Goal: Task Accomplishment & Management: Use online tool/utility

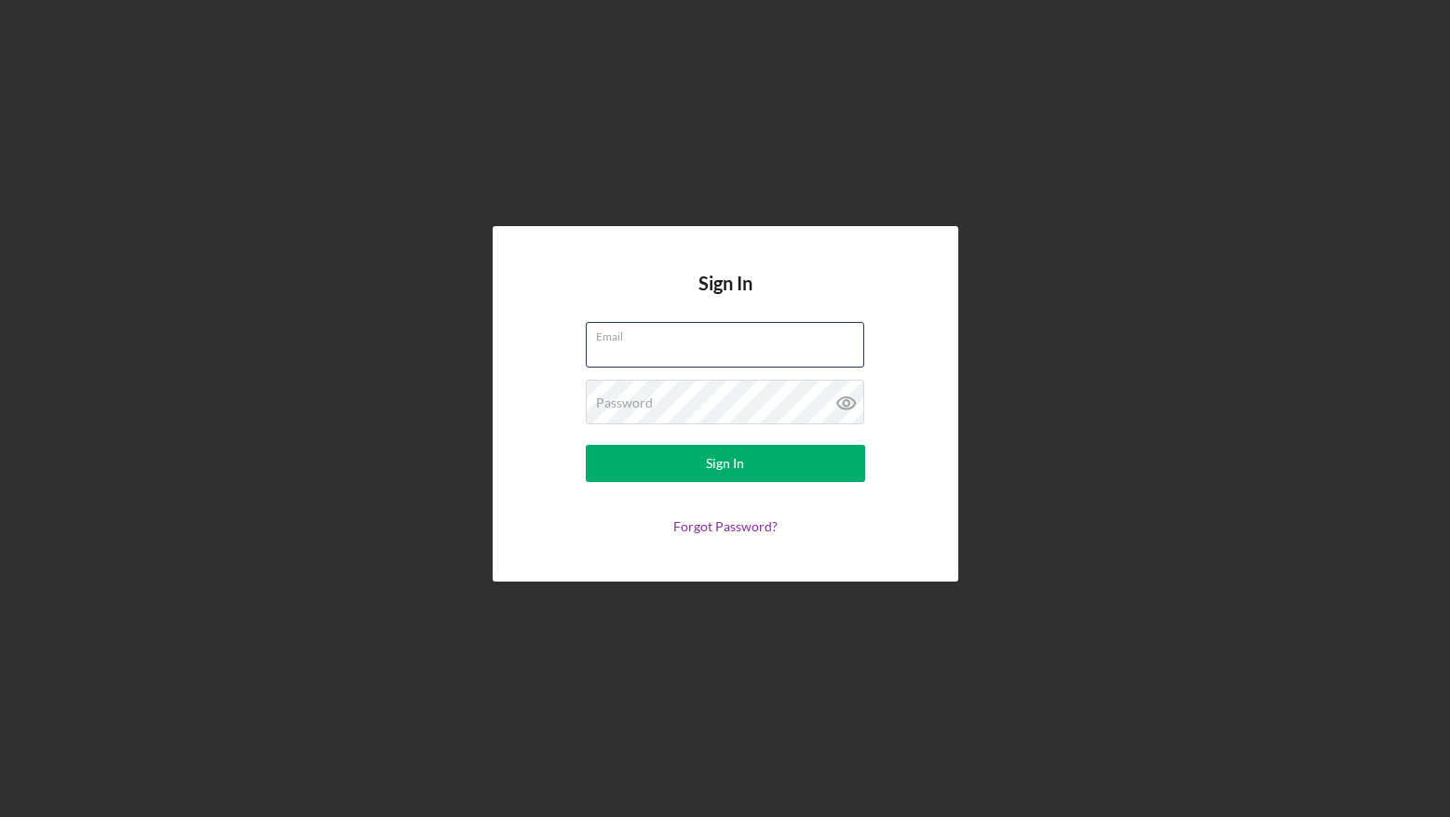
type input "[EMAIL_ADDRESS][DOMAIN_NAME]"
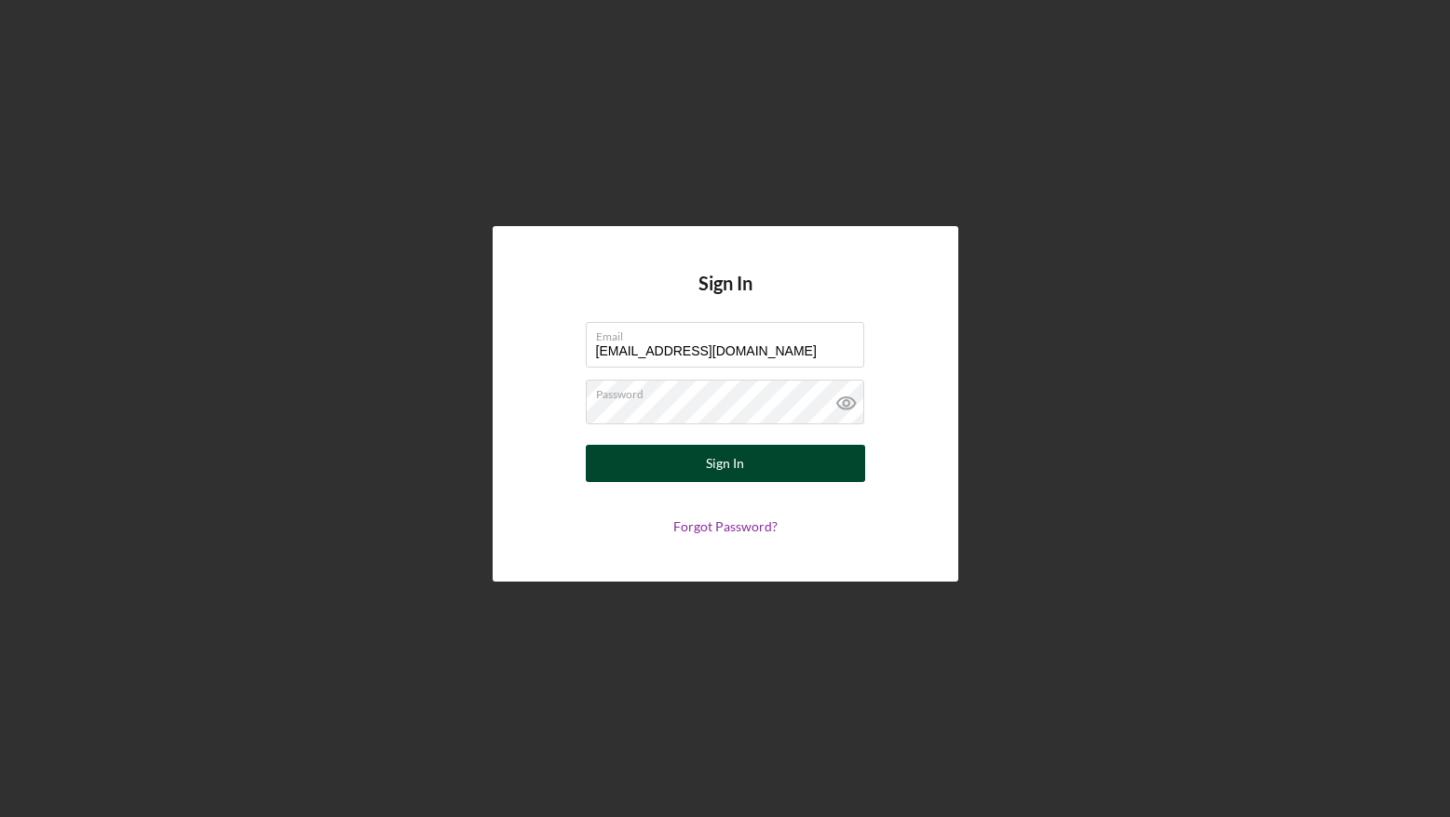
click at [664, 462] on button "Sign In" at bounding box center [725, 463] width 279 height 37
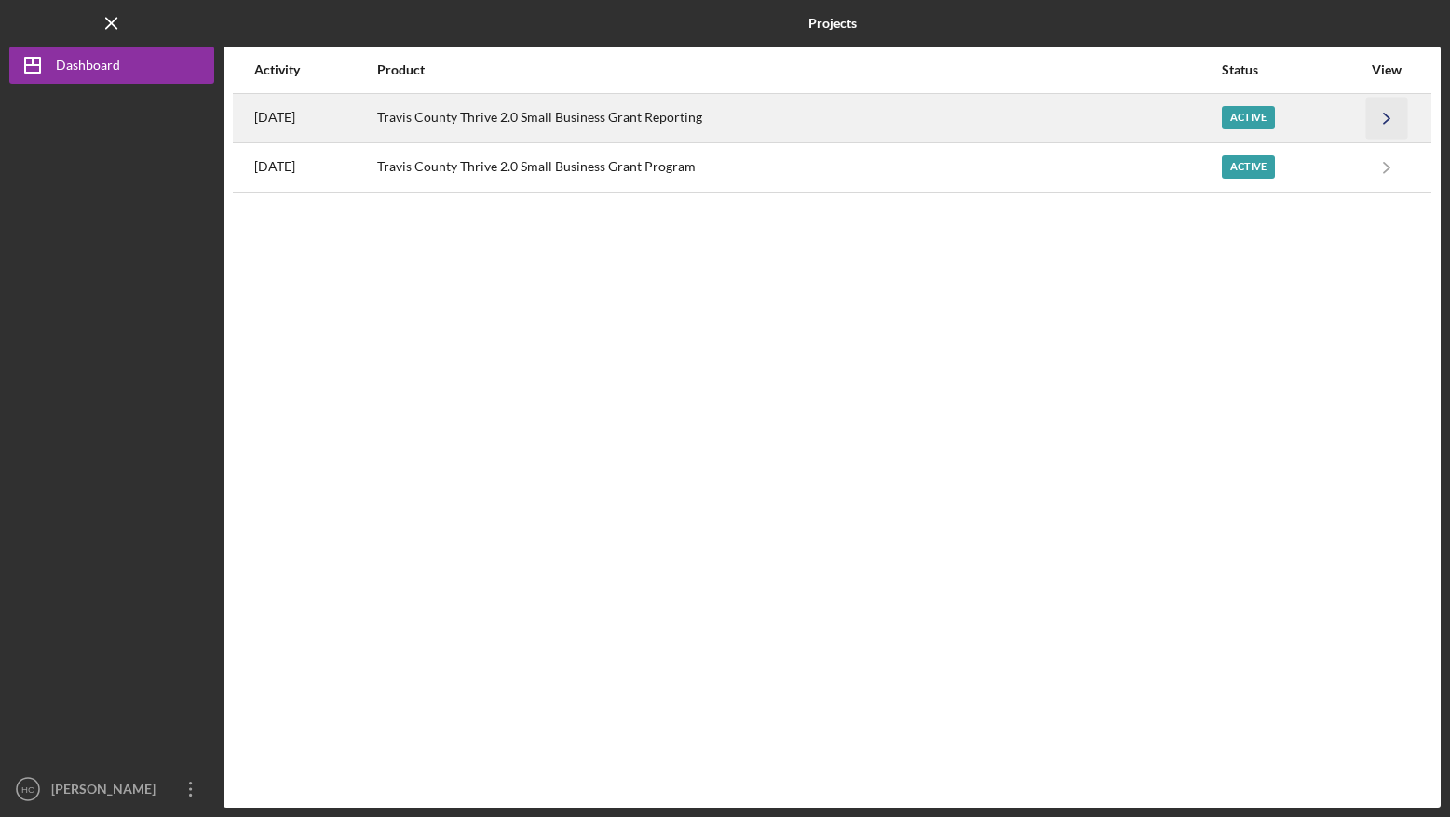
click at [1387, 119] on icon "Icon/Navigate" at bounding box center [1387, 118] width 42 height 42
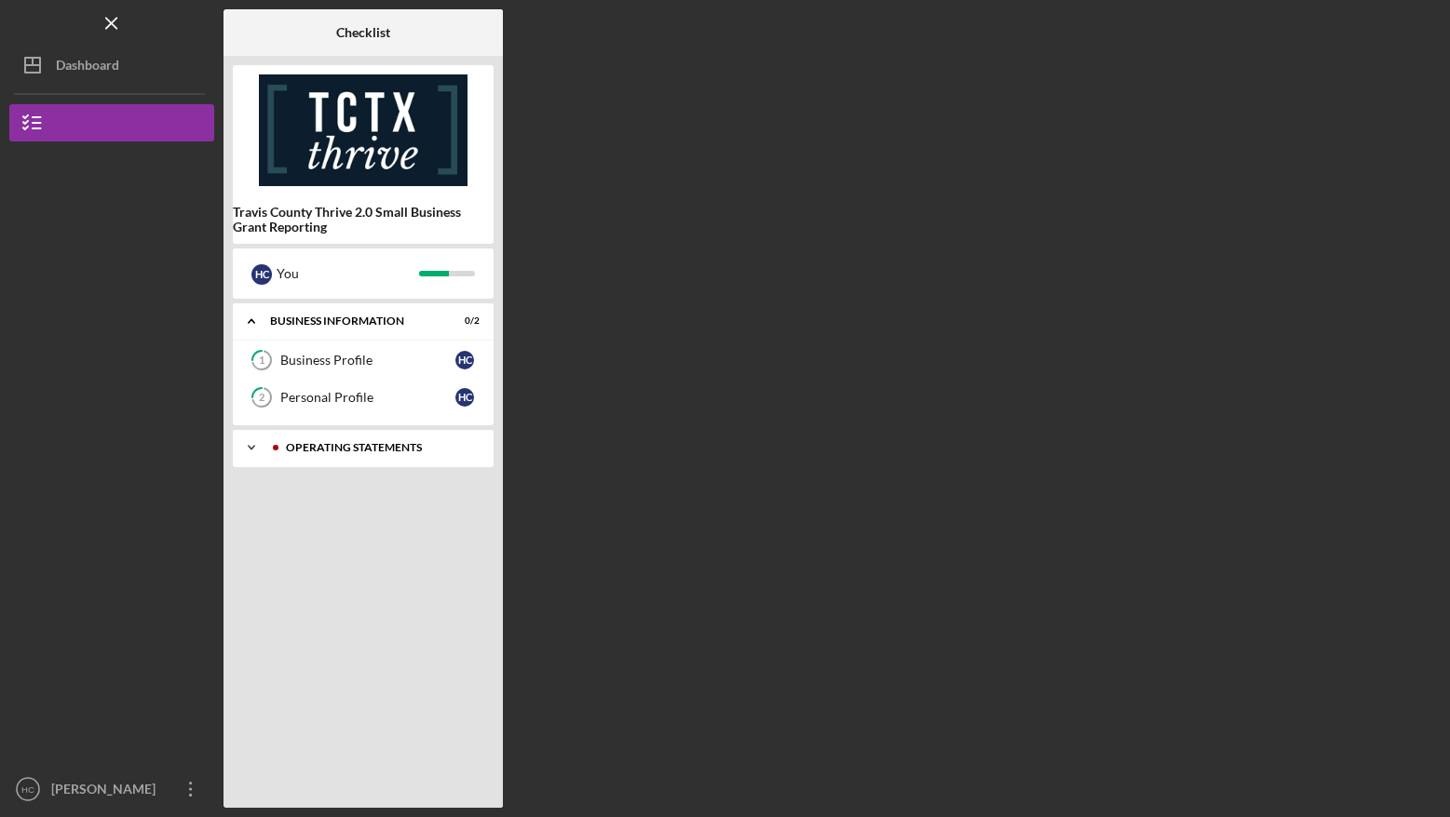
click at [340, 445] on div "Operating Statements" at bounding box center [378, 447] width 184 height 11
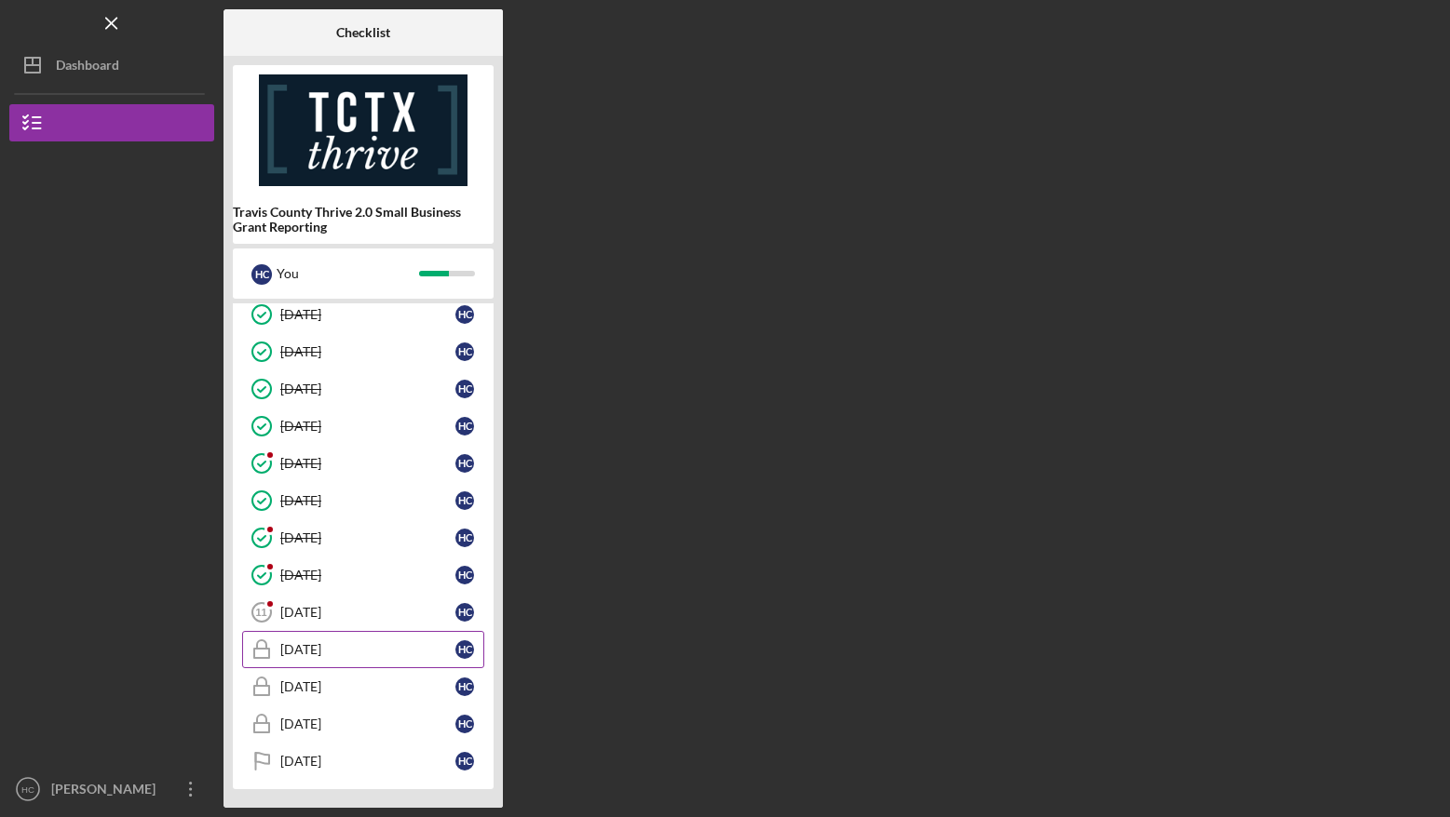
scroll to position [172, 0]
click at [317, 607] on div "[DATE]" at bounding box center [367, 612] width 175 height 15
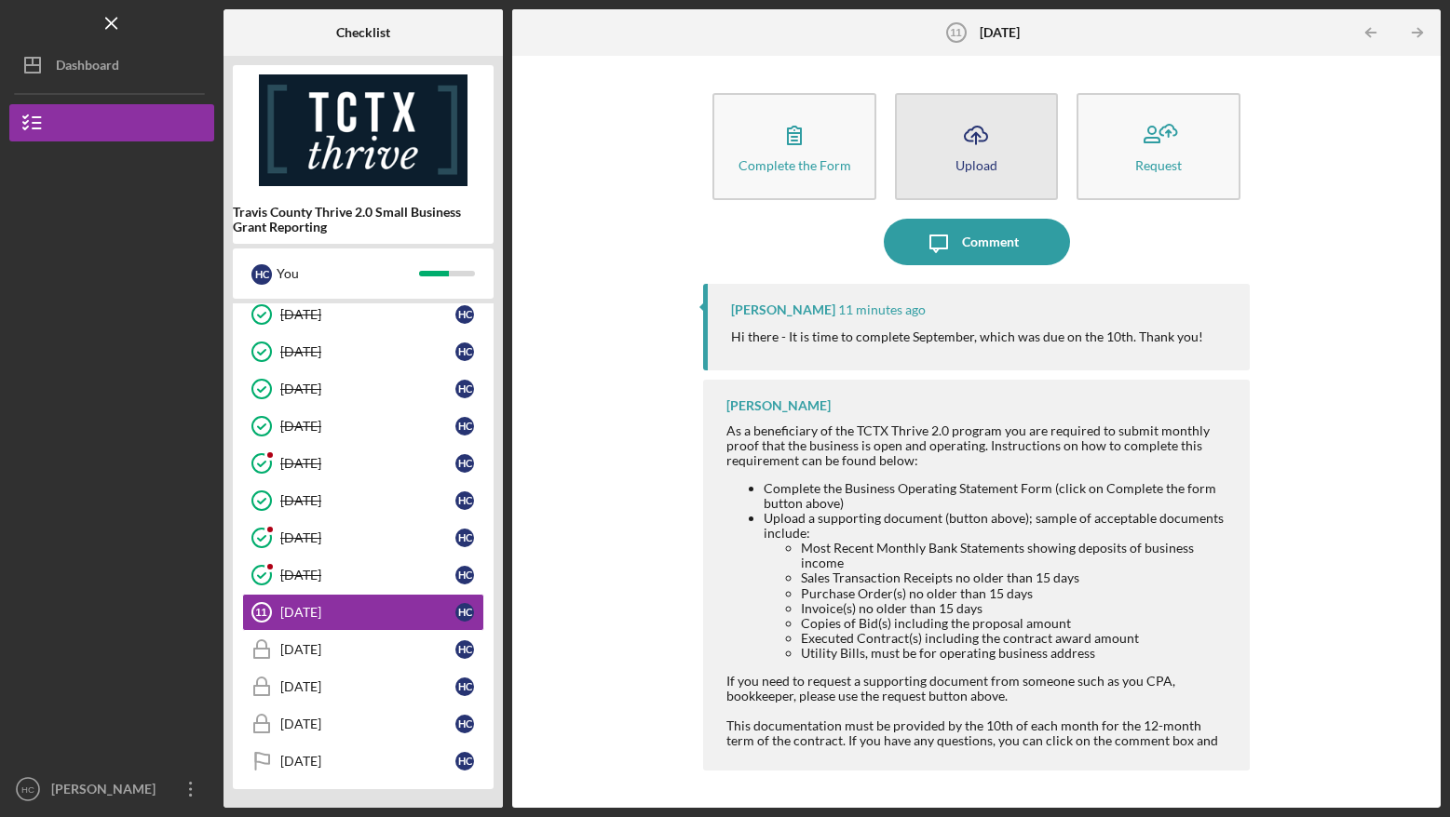
click at [985, 153] on icon "Icon/Upload" at bounding box center [975, 135] width 47 height 47
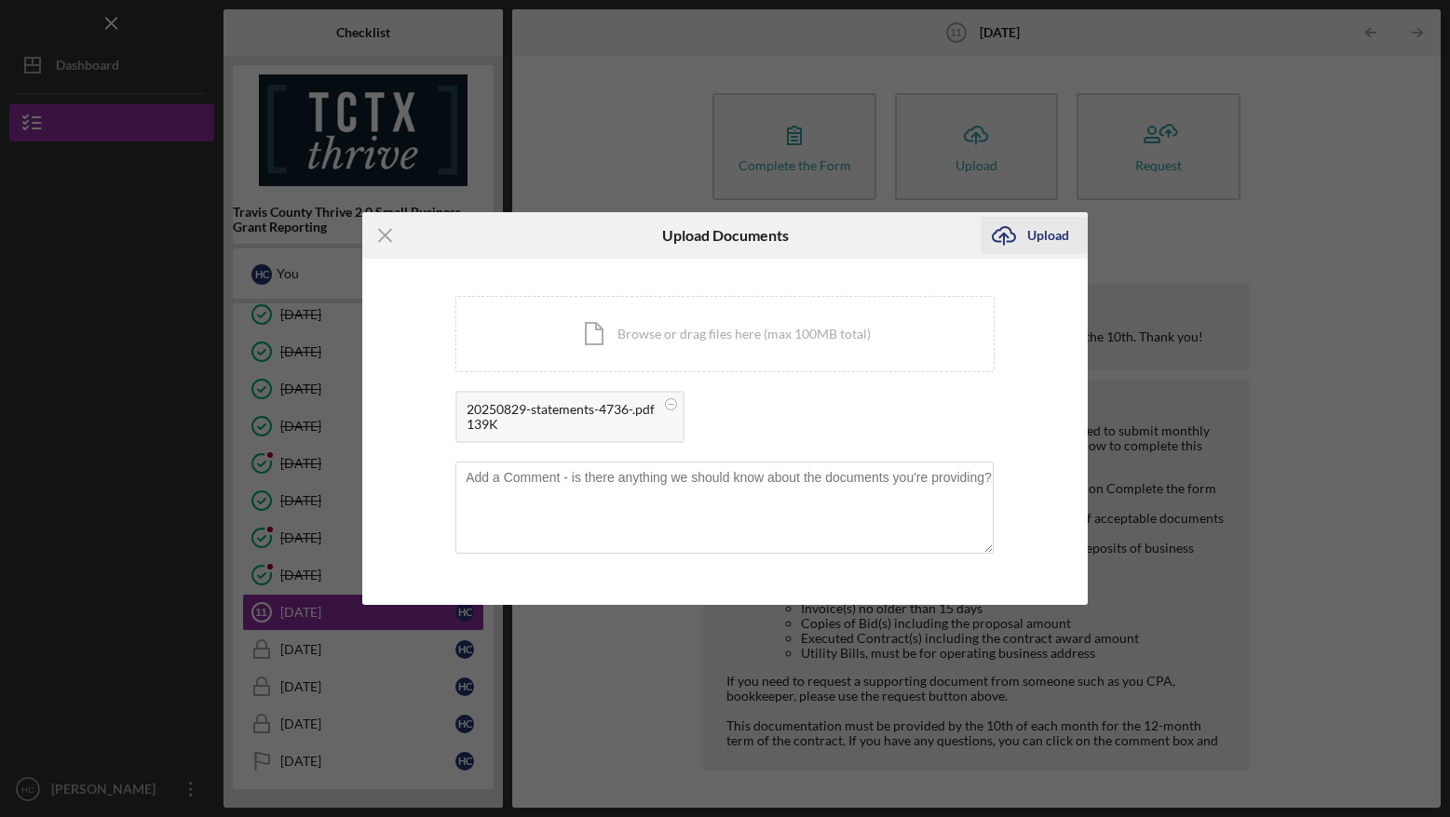
click at [1021, 236] on icon "Icon/Upload" at bounding box center [1003, 235] width 47 height 47
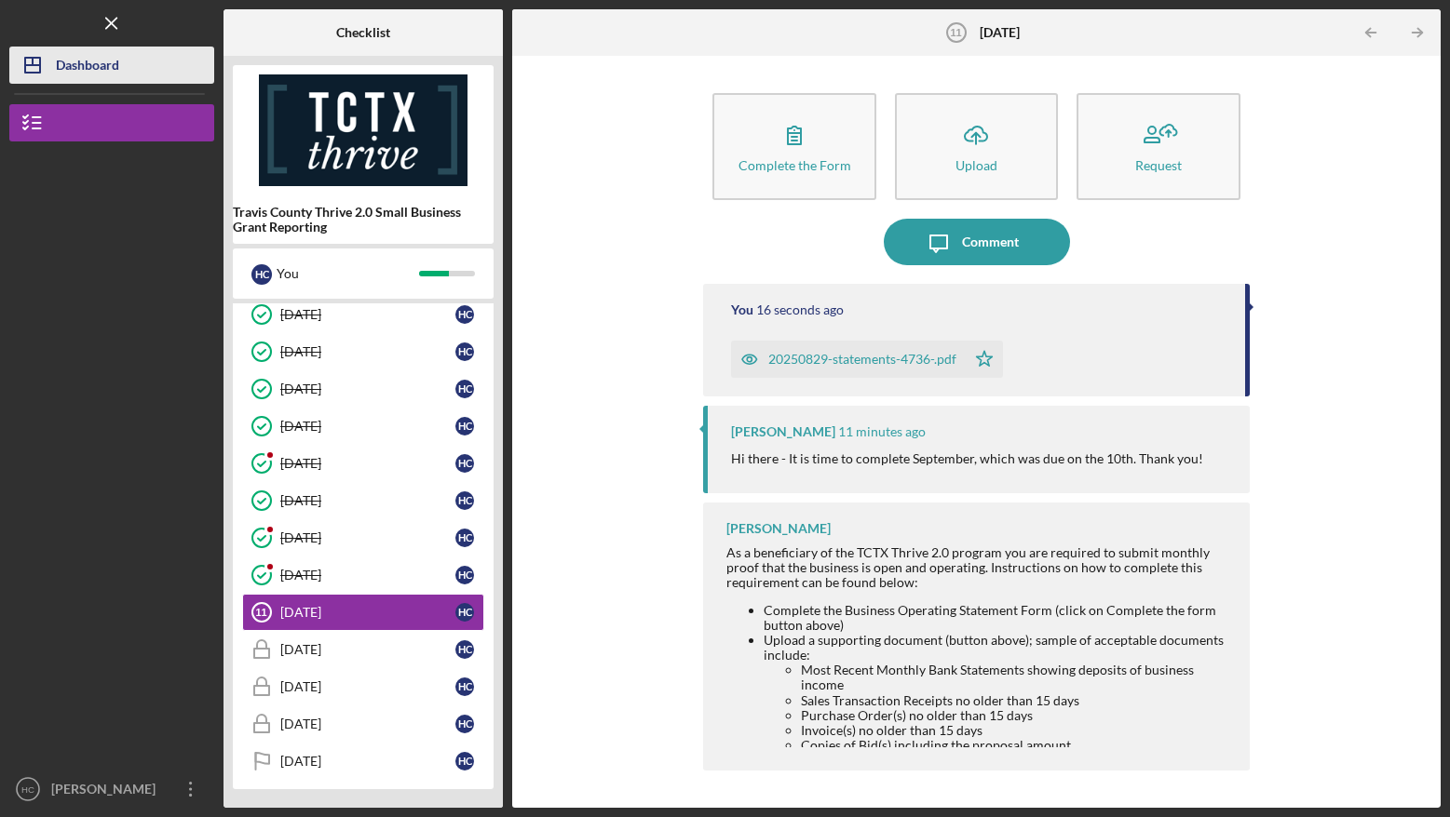
click at [109, 68] on div "Dashboard" at bounding box center [87, 68] width 63 height 42
